Goal: Obtain resource: Download file/media

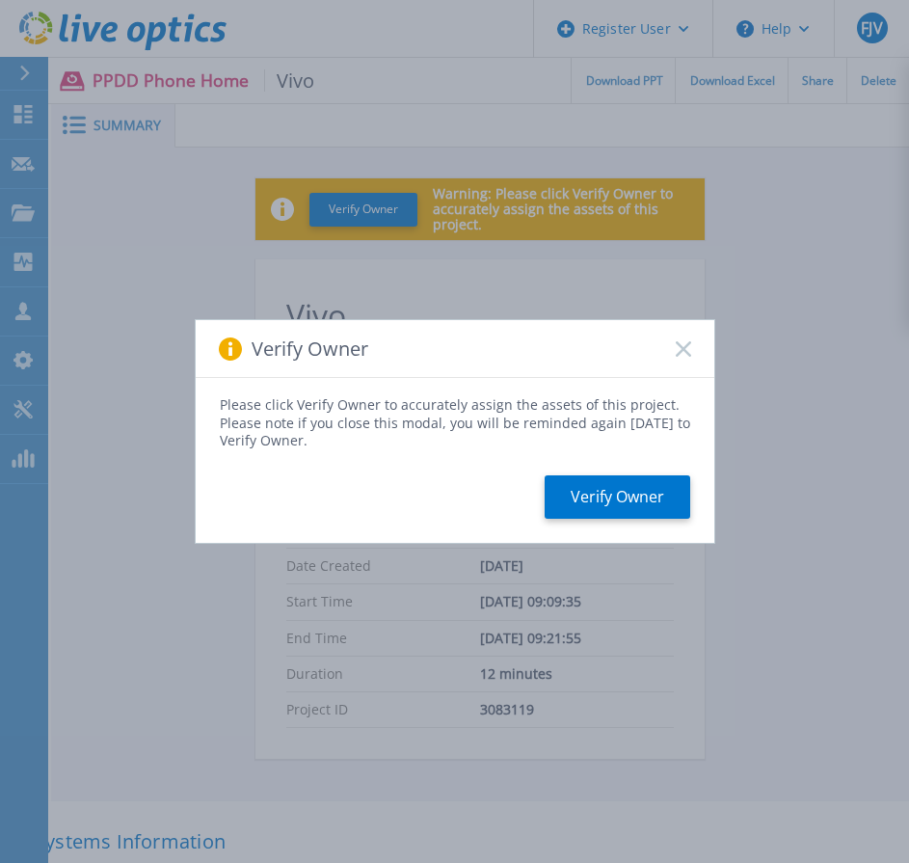
click at [596, 492] on button "Verify Owner" at bounding box center [618, 496] width 146 height 43
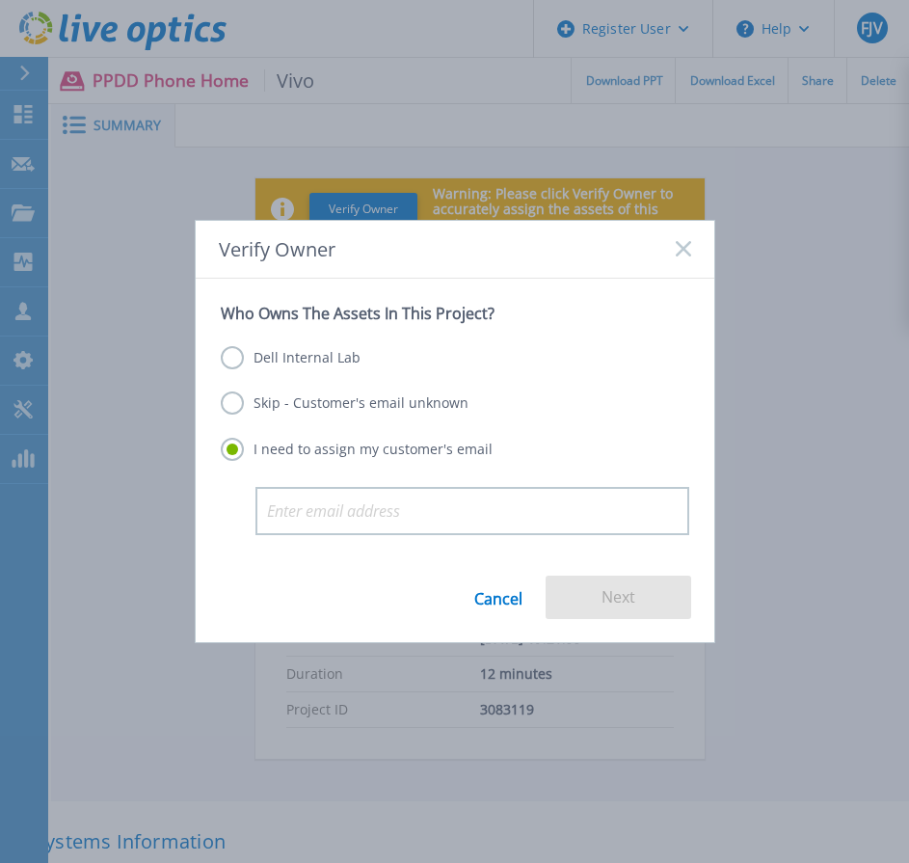
click at [247, 357] on label "Dell Internal Lab" at bounding box center [291, 357] width 140 height 23
click at [0, 0] on input "Dell Internal Lab" at bounding box center [0, 0] width 0 height 0
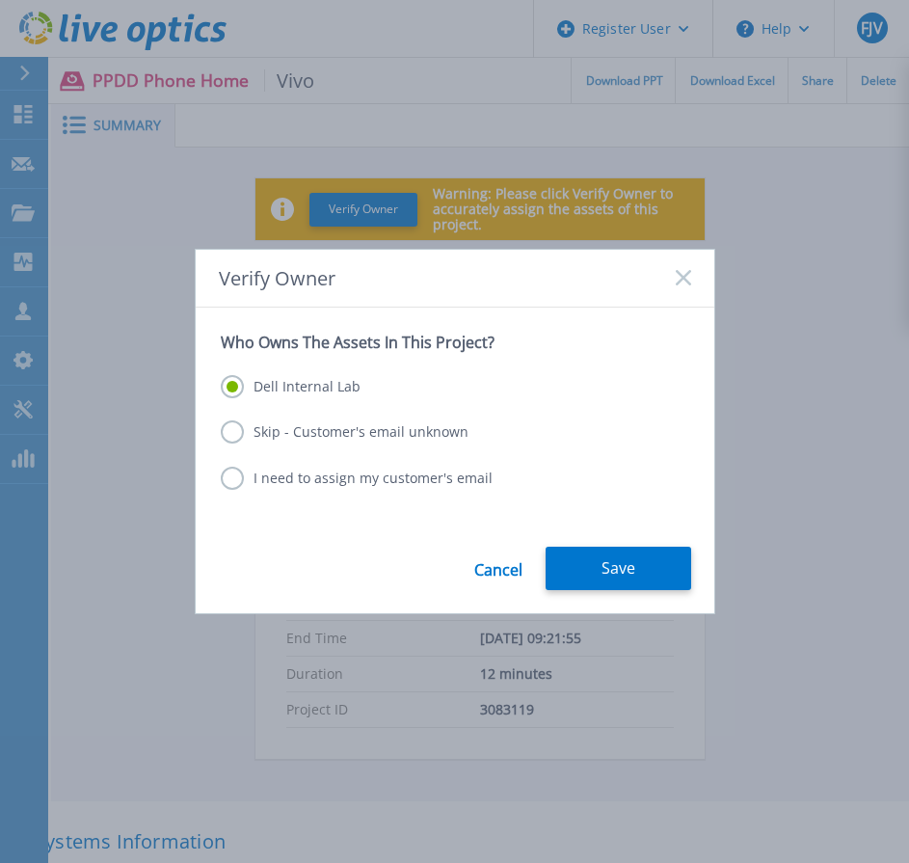
click at [632, 565] on button "Save" at bounding box center [619, 568] width 146 height 43
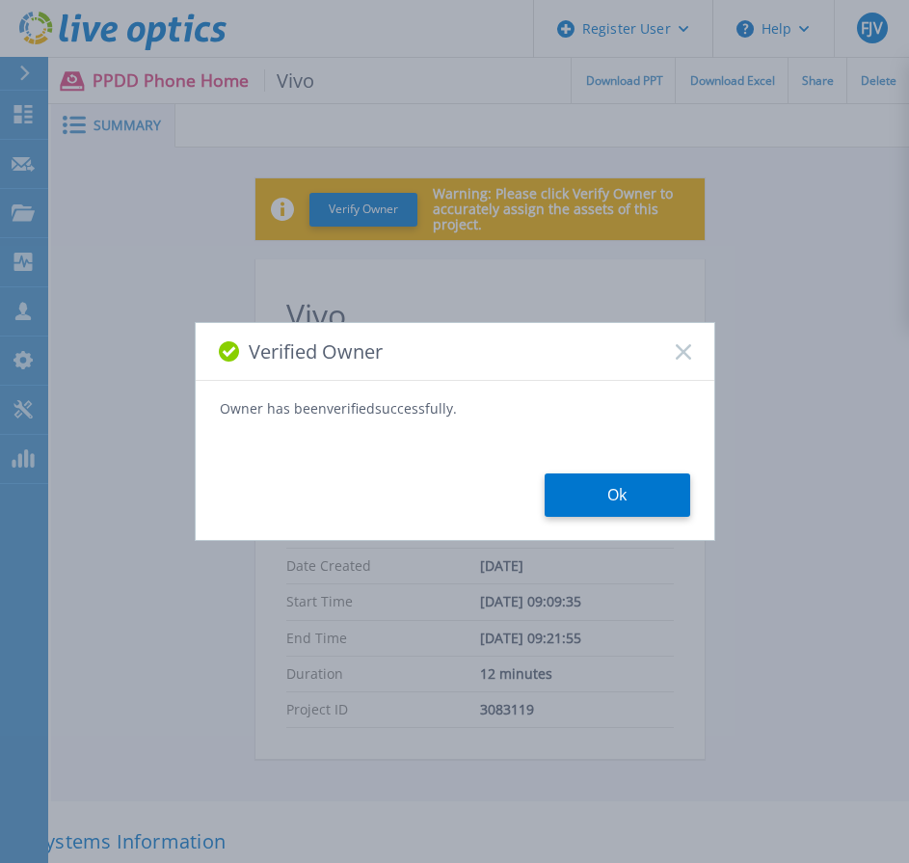
click at [617, 491] on button "Ok" at bounding box center [618, 494] width 146 height 43
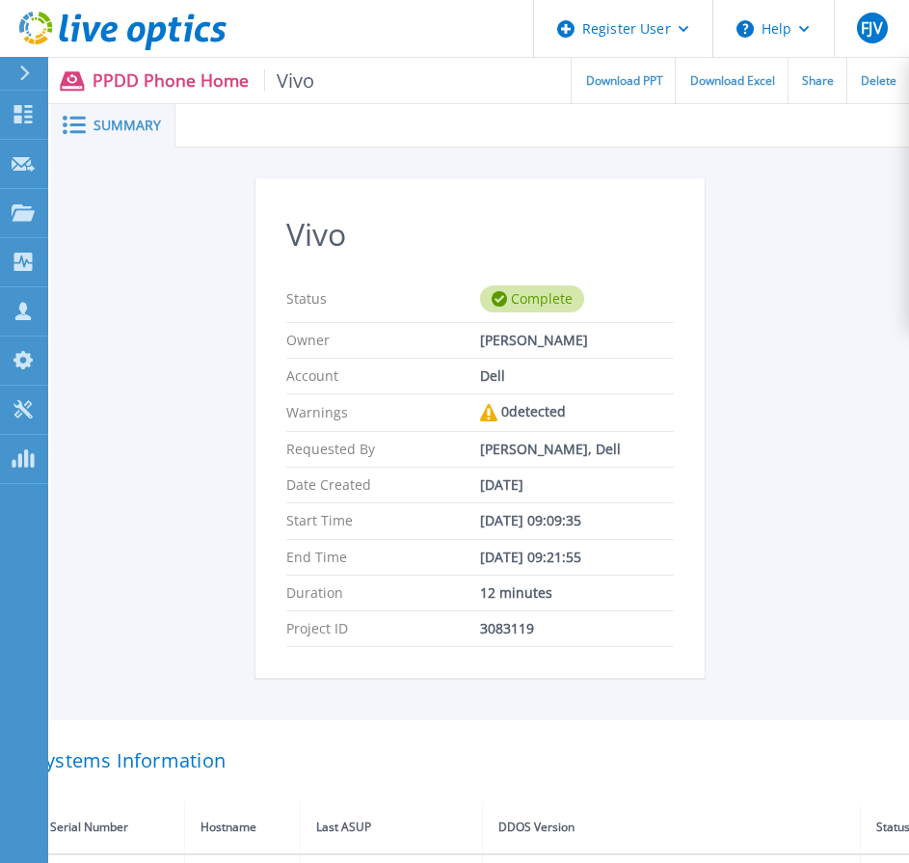
click at [158, 477] on div "Vivo Status Complete Owner Febin Jacob Varghese Account Dell Warnings 0 detecte…" at bounding box center [480, 632] width 858 height 969
click at [630, 80] on span "Download PPT" at bounding box center [624, 81] width 77 height 12
click at [839, 393] on div "Vivo Status Complete Owner Febin Jacob Varghese Account Dell Warnings 0 detecte…" at bounding box center [480, 632] width 858 height 969
click at [103, 363] on div "Vivo Status Complete Owner Febin Jacob Varghese Account Dell Warnings 0 detecte…" at bounding box center [480, 632] width 858 height 969
